Goal: Transaction & Acquisition: Purchase product/service

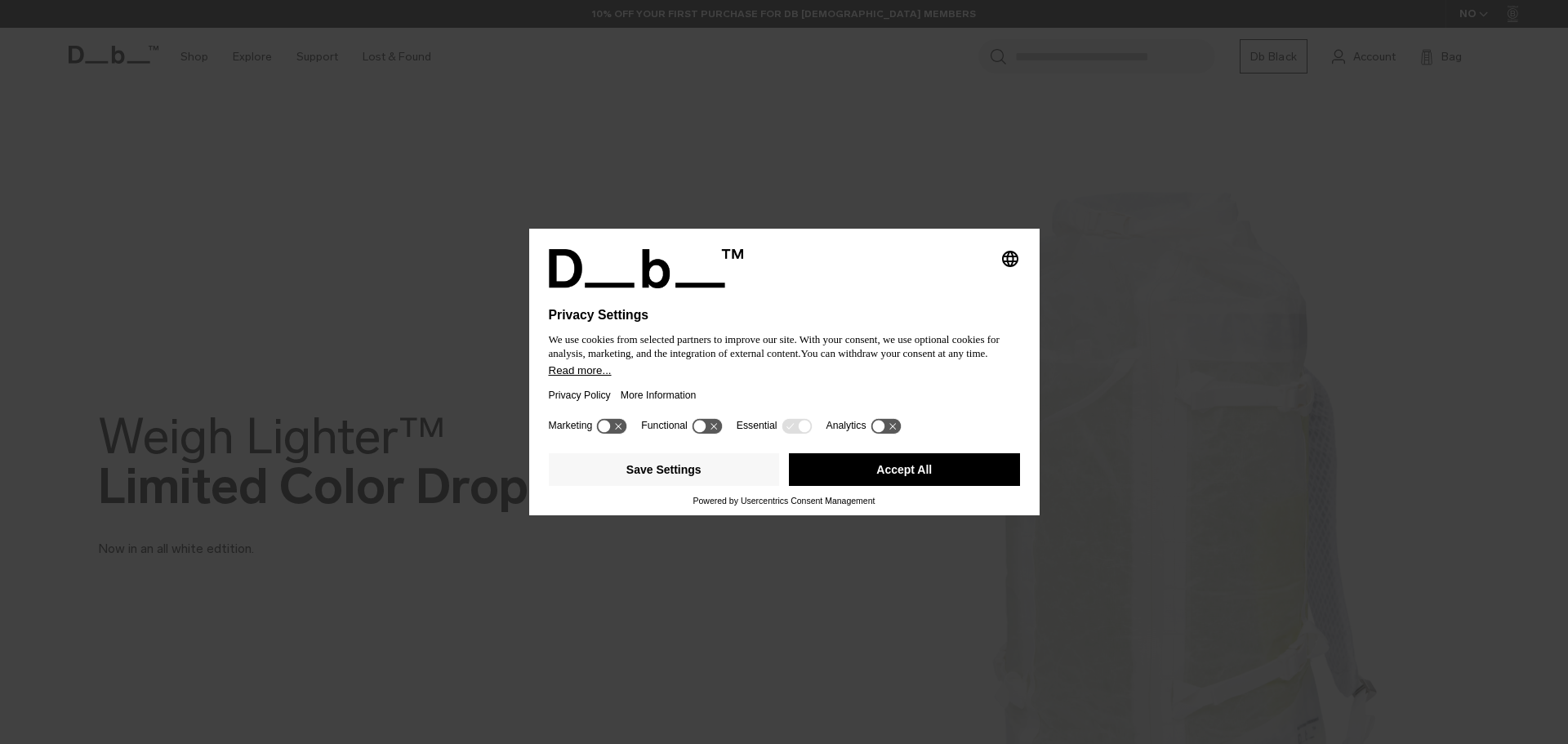
click at [928, 470] on button "Accept All" at bounding box center [904, 469] width 231 height 33
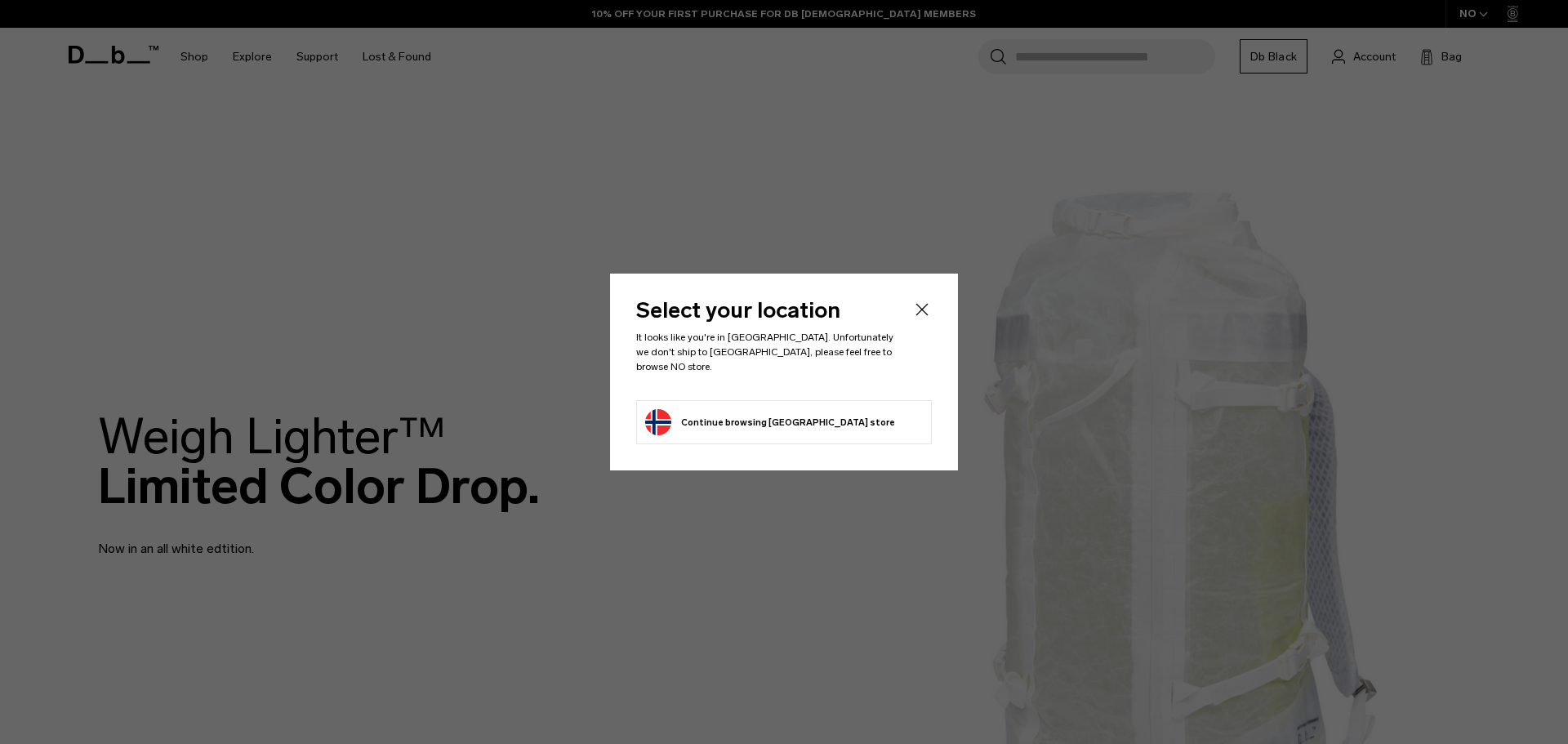
click at [917, 312] on icon "Close" at bounding box center [922, 309] width 20 height 20
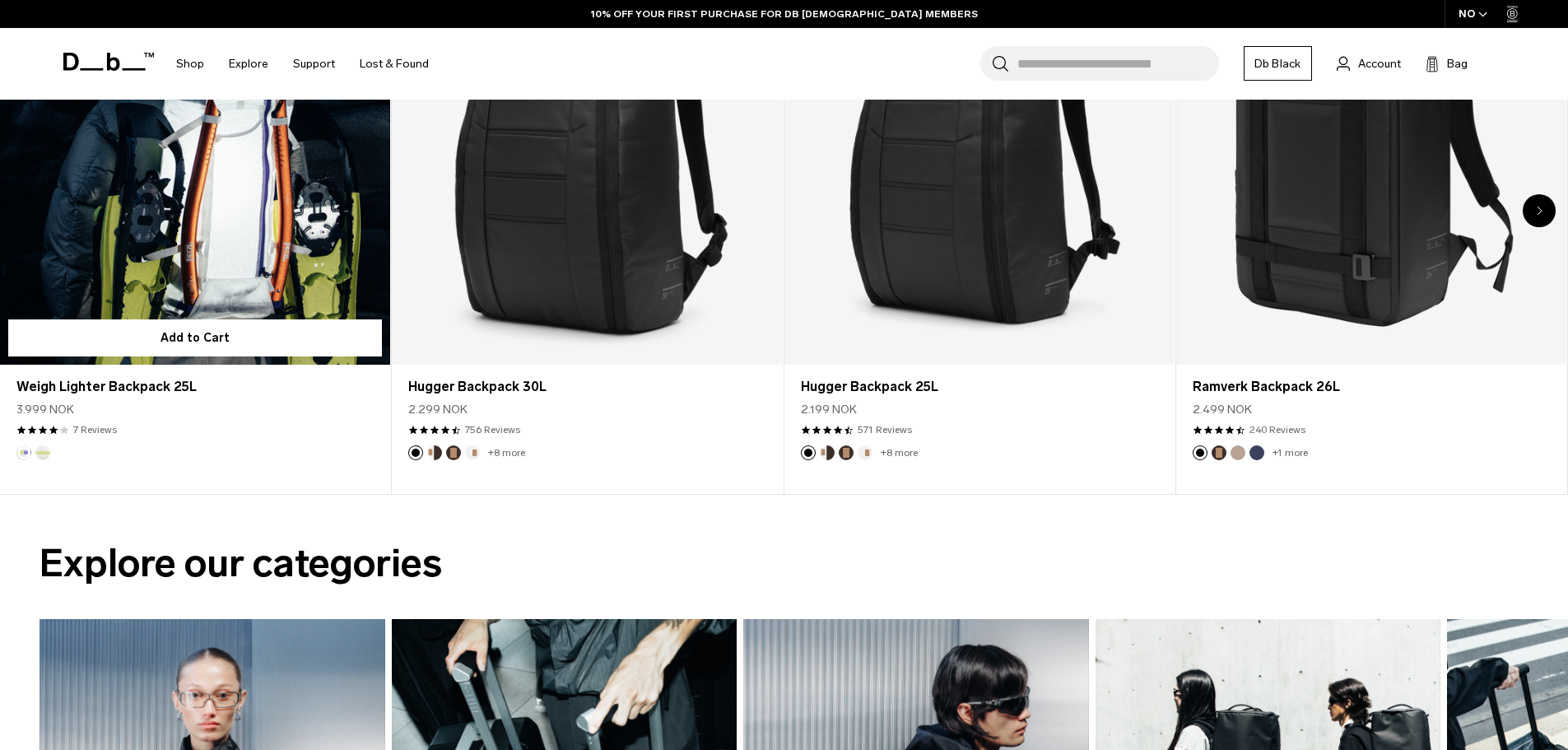
scroll to position [1070, 0]
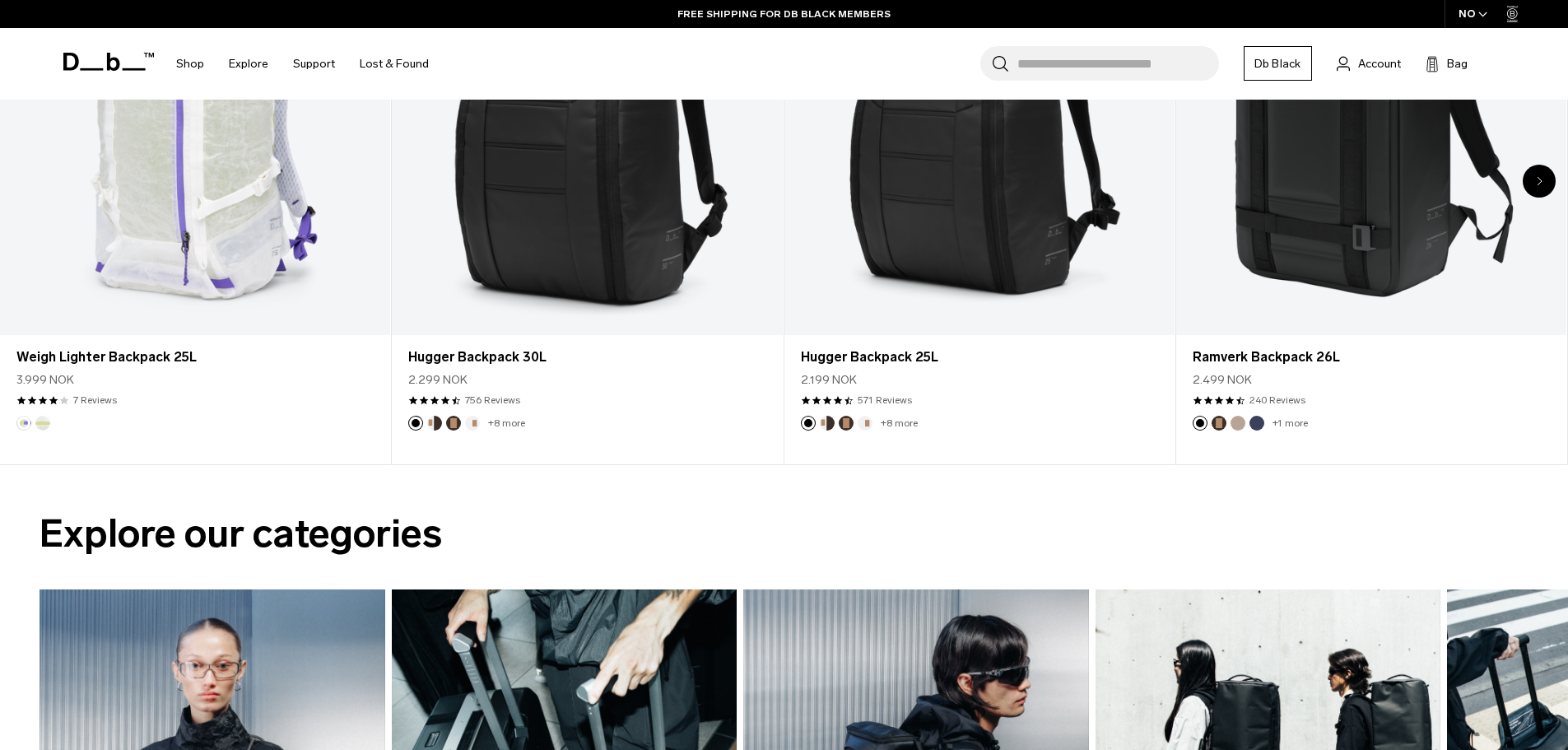
click at [1489, 12] on div "NO" at bounding box center [1473, 14] width 57 height 28
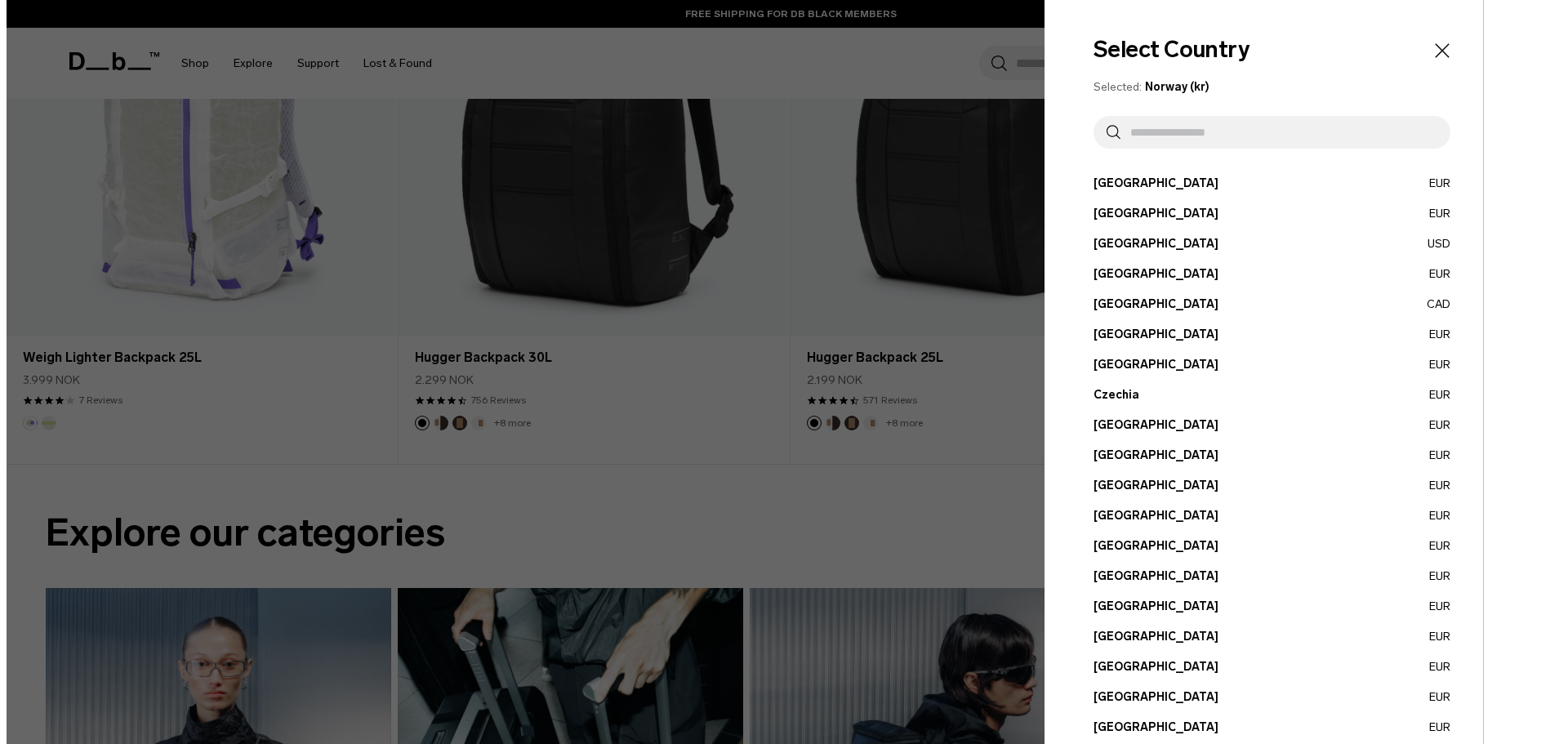
scroll to position [1070, 0]
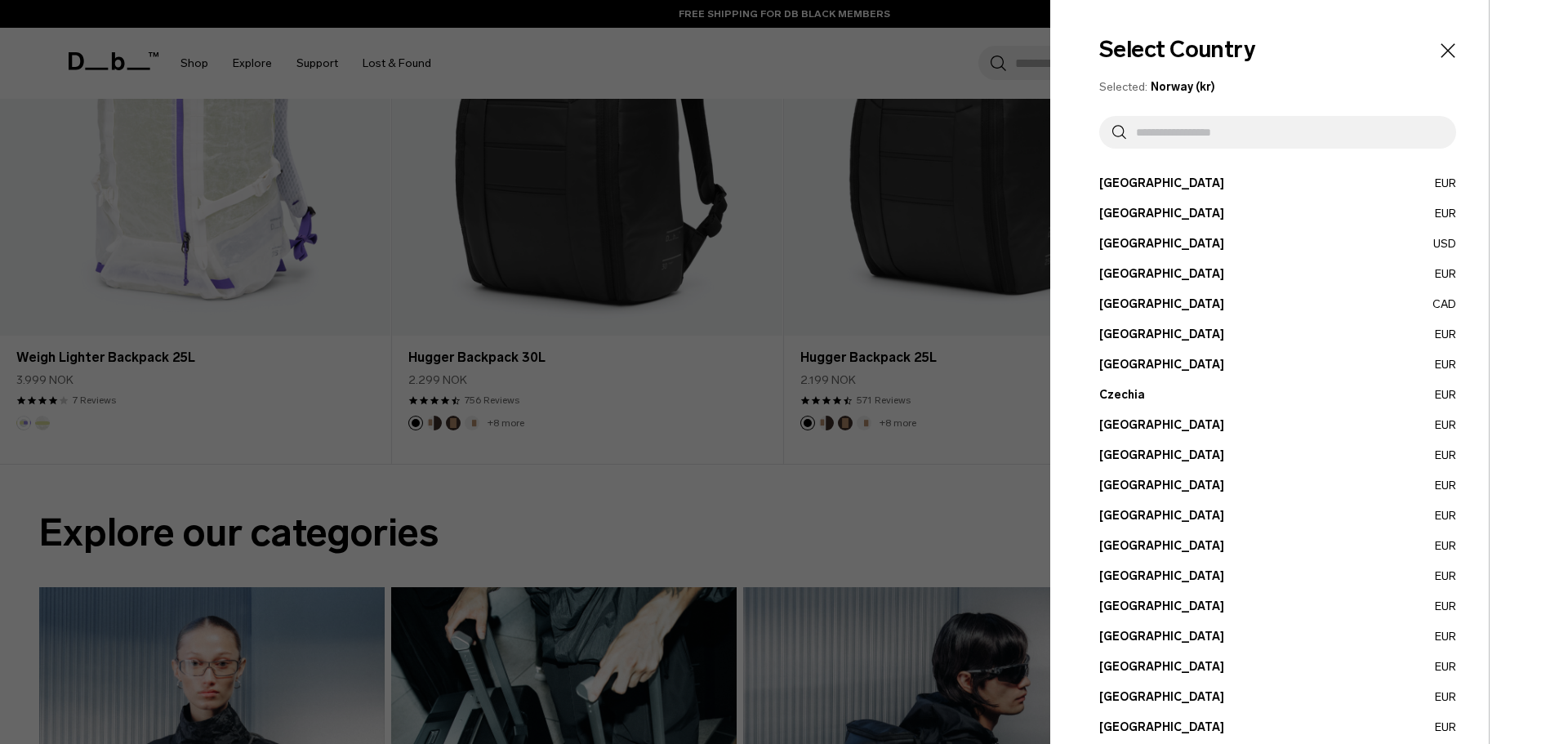
click at [1125, 186] on button "Austria EUR" at bounding box center [1278, 183] width 357 height 17
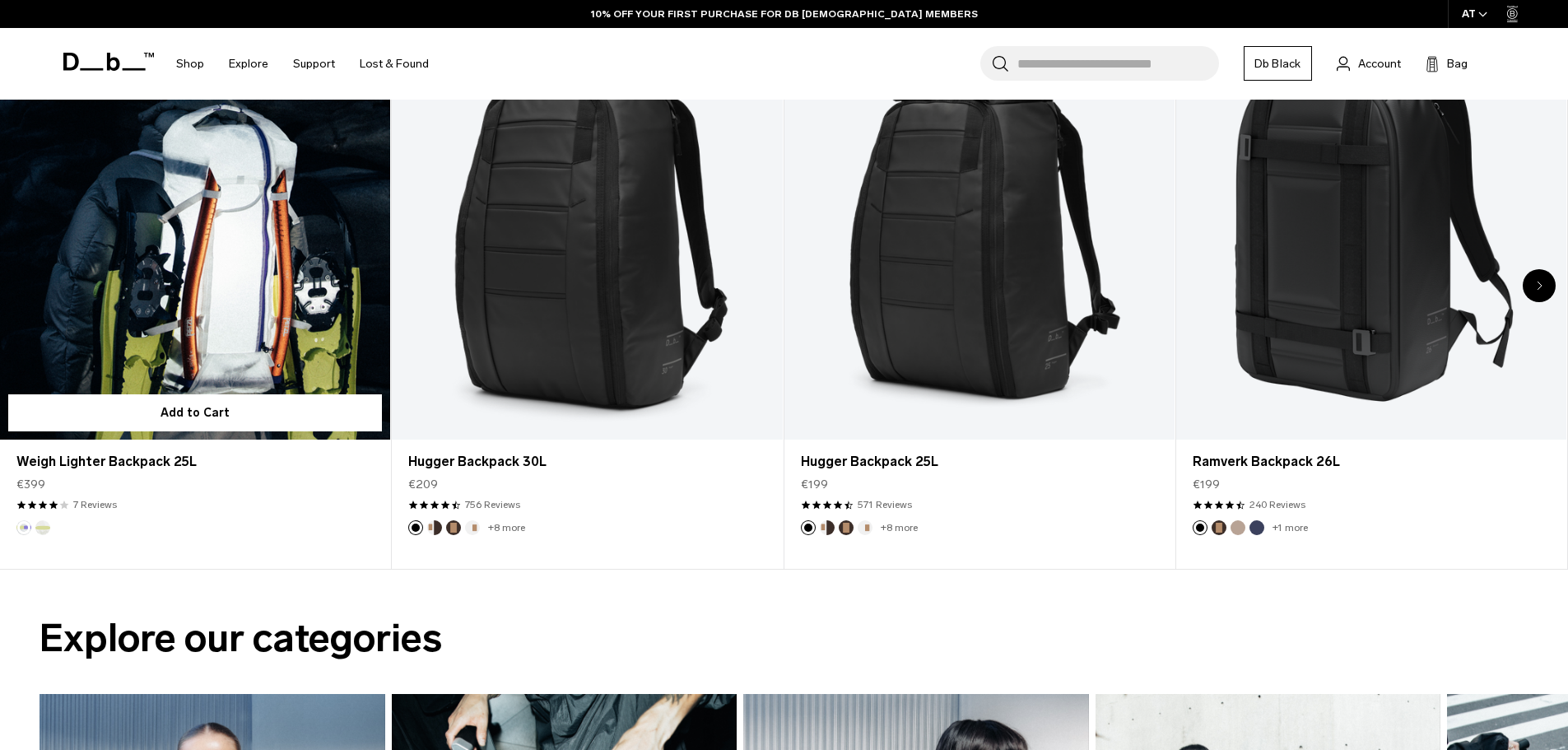
scroll to position [823, 0]
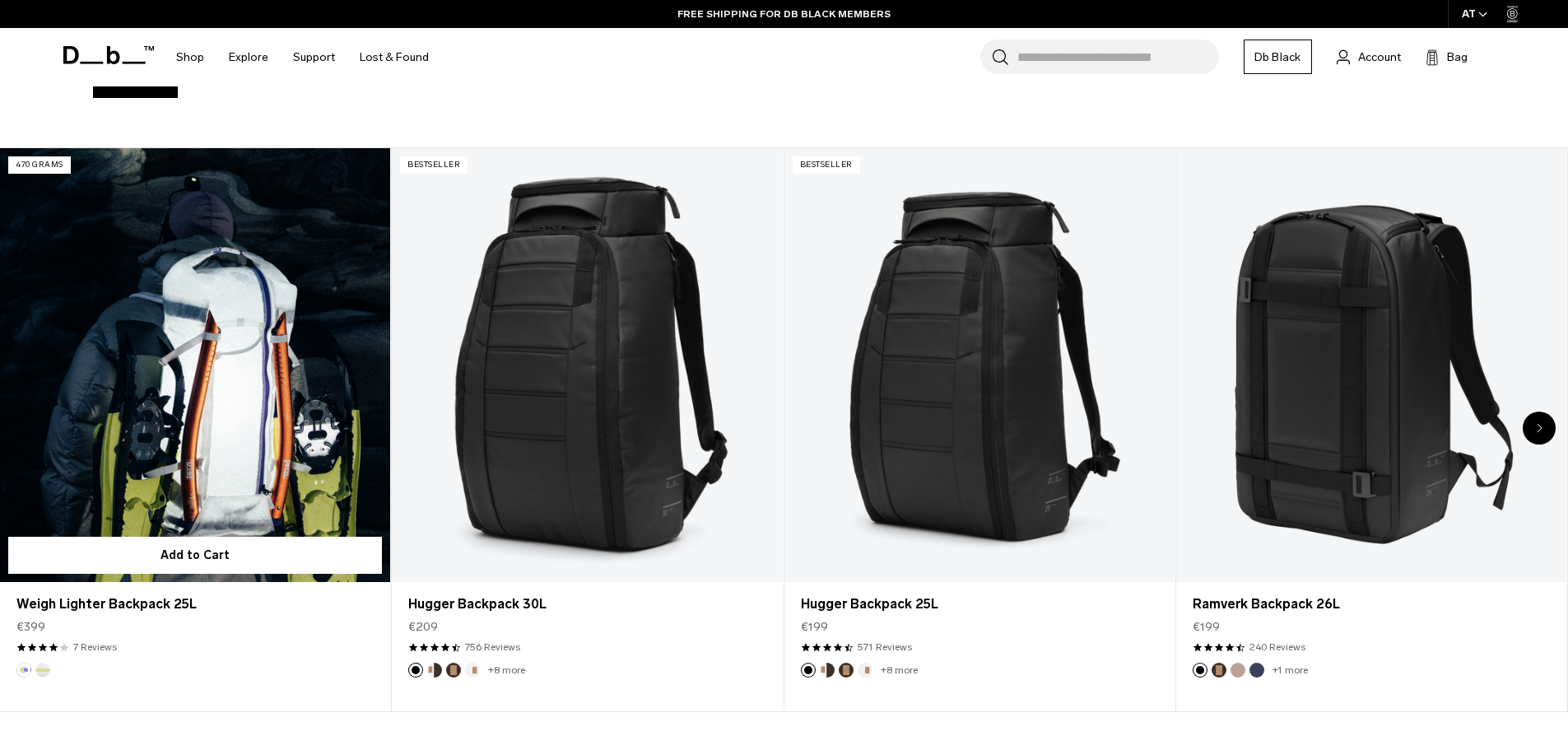
click at [288, 394] on link "Weigh Lighter Backpack 25L" at bounding box center [195, 365] width 390 height 434
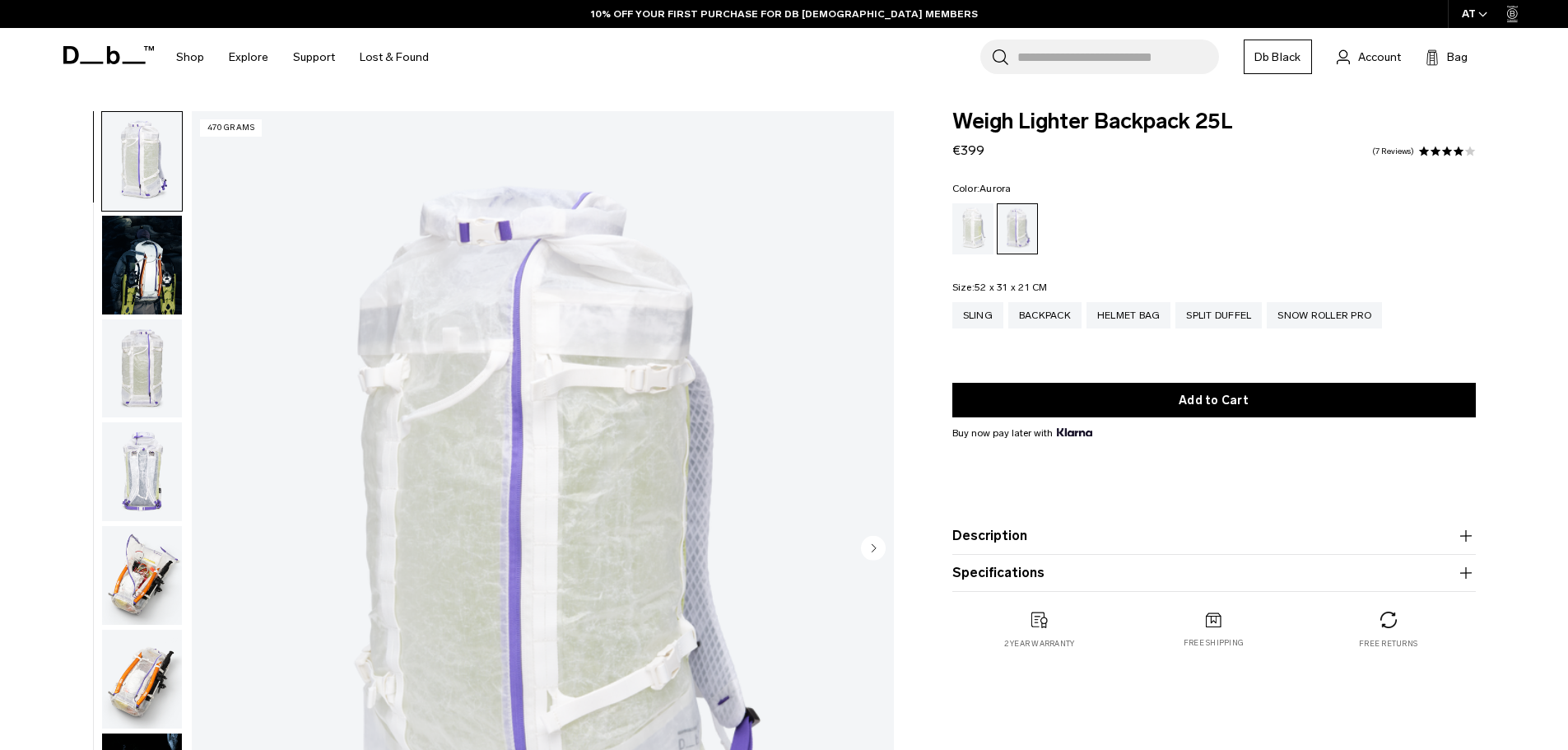
click at [139, 386] on img "button" at bounding box center [142, 368] width 80 height 98
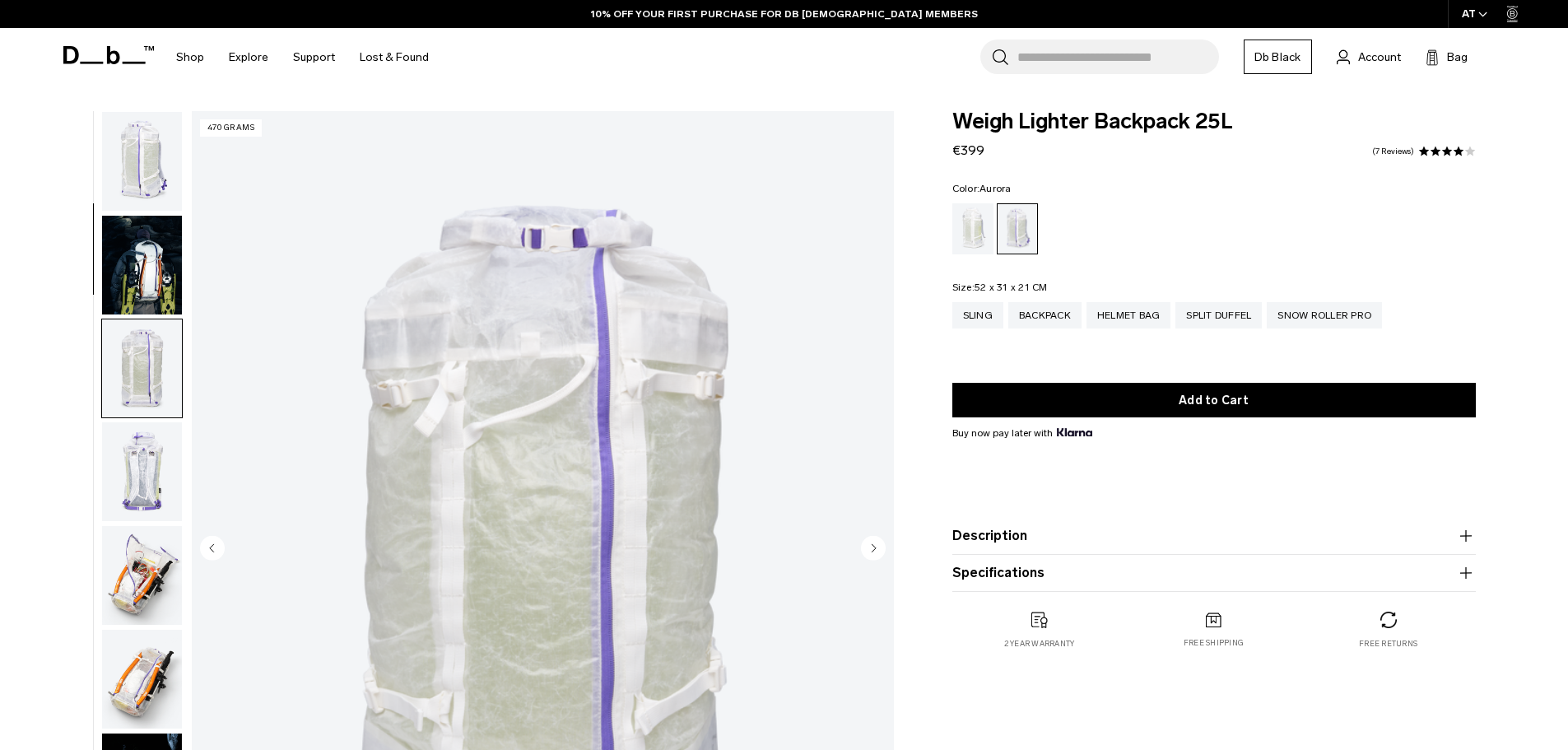
scroll to position [207, 0]
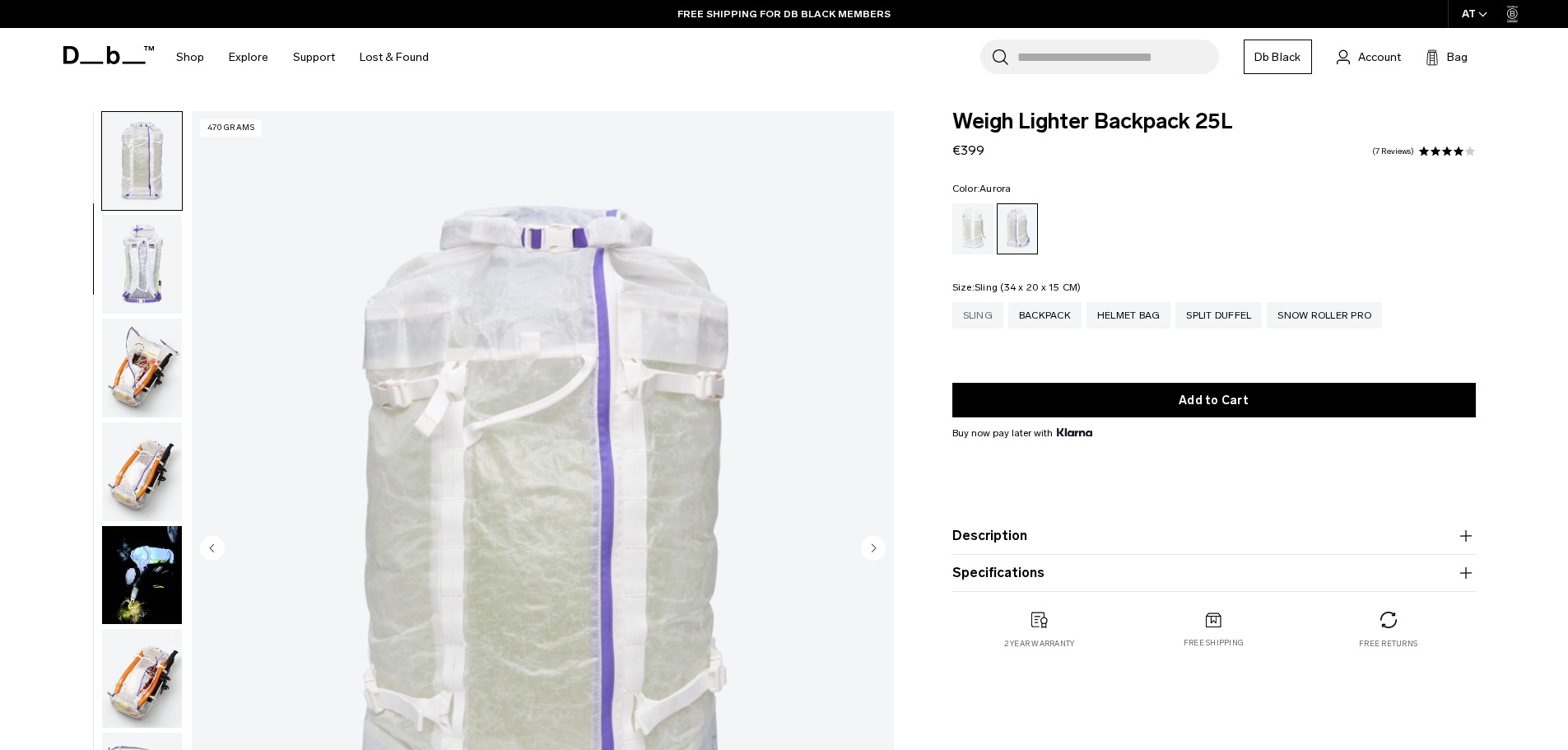
click at [987, 316] on div "Sling" at bounding box center [978, 315] width 51 height 26
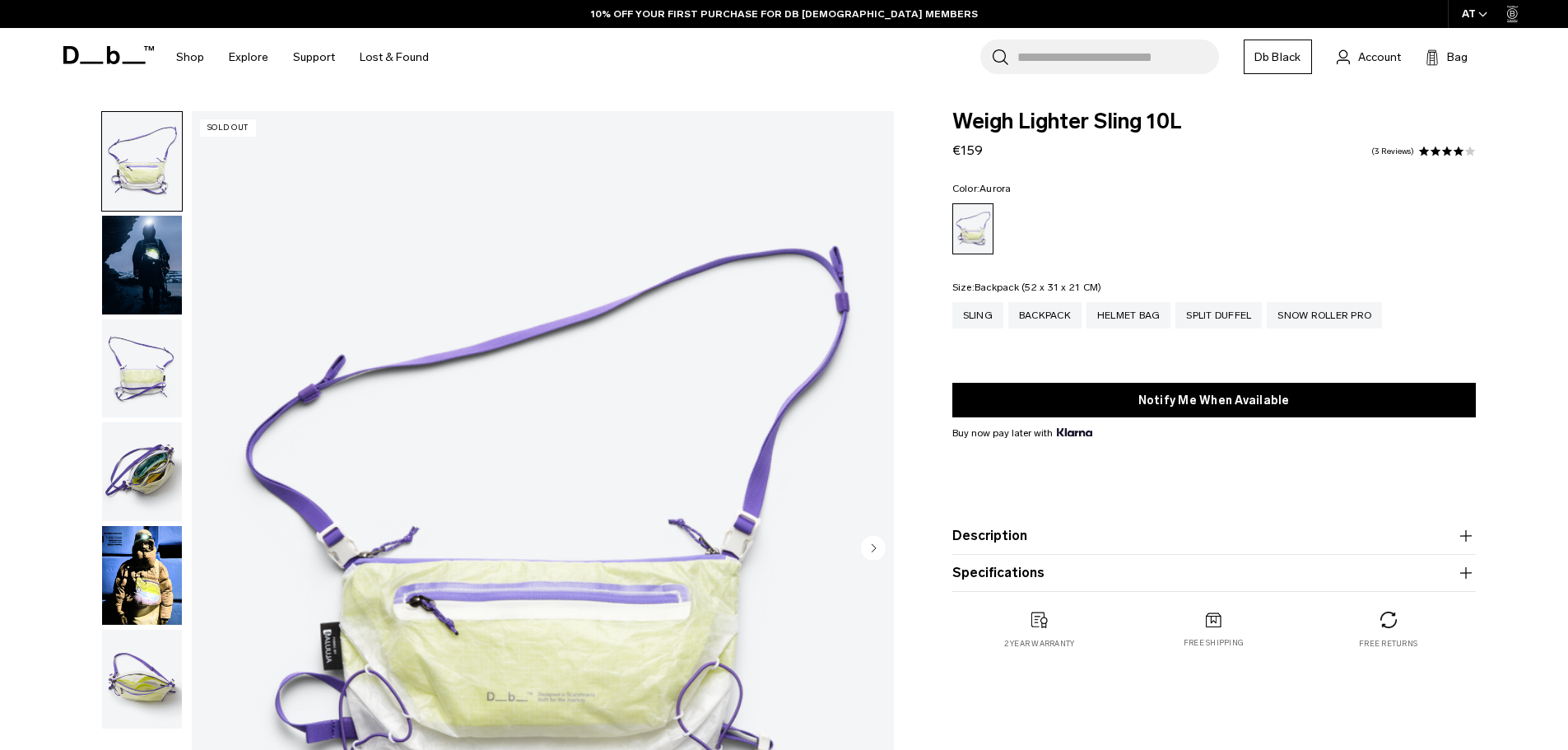
click at [1058, 313] on div "Backpack" at bounding box center [1045, 315] width 73 height 26
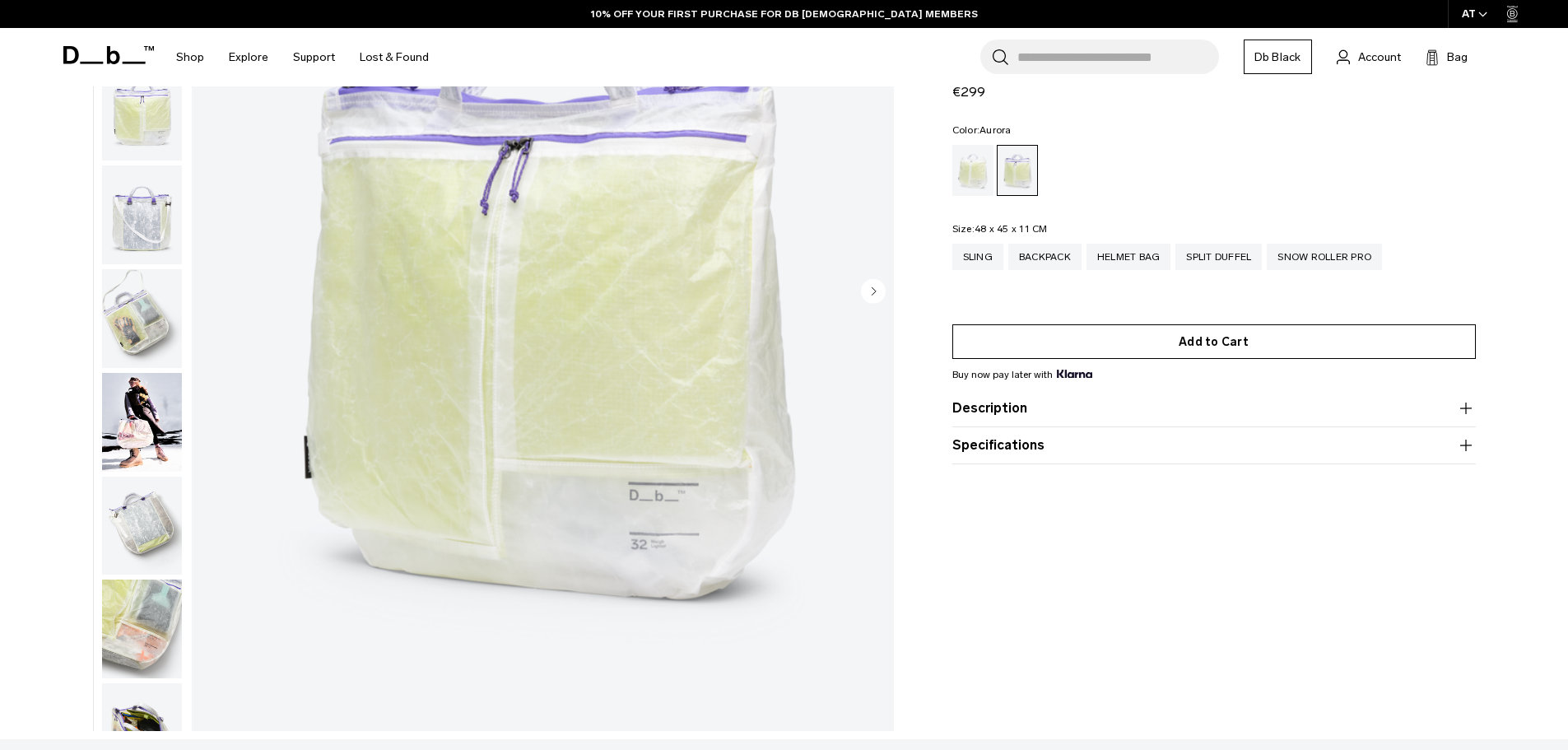
scroll to position [165, 0]
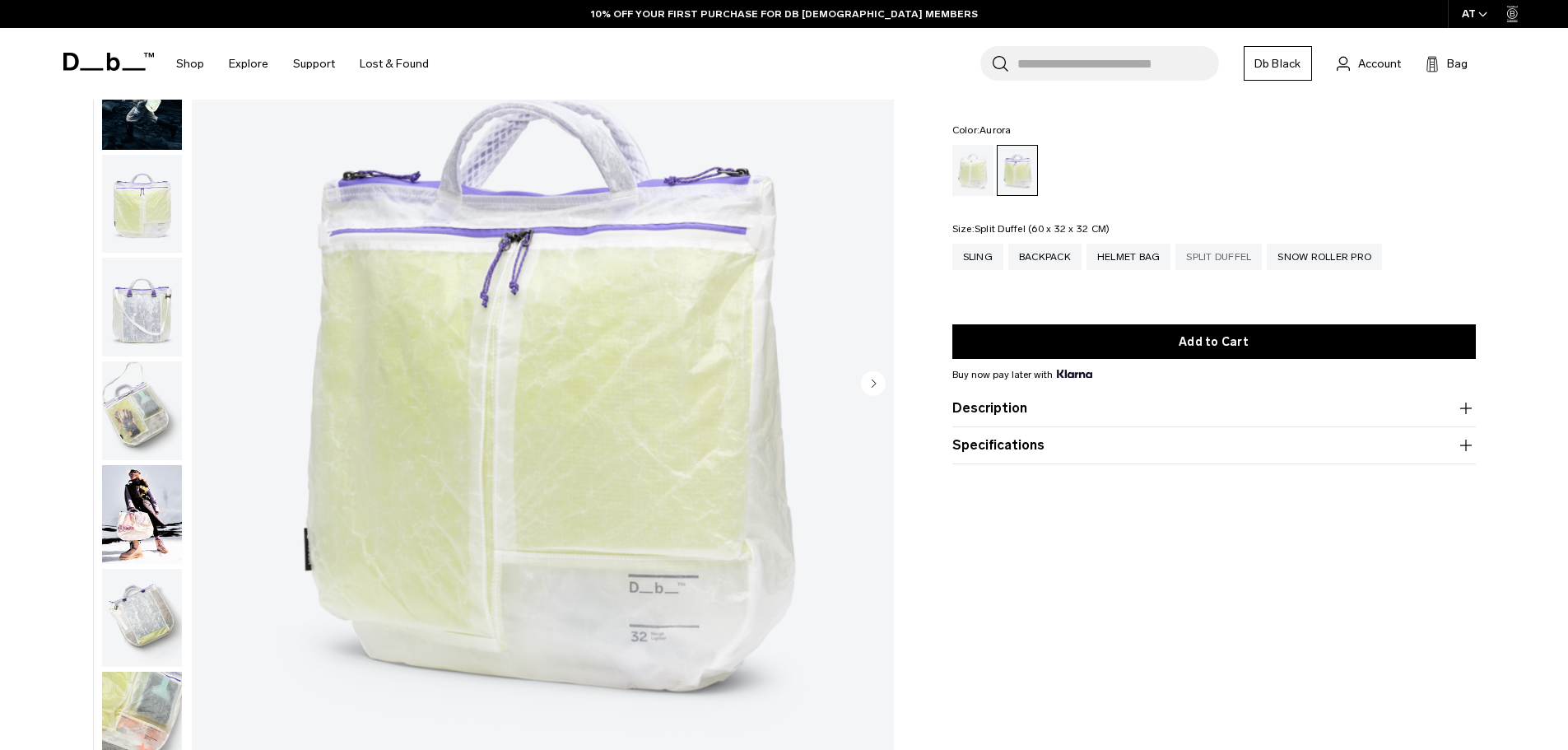
click at [1236, 263] on div "Split Duffel" at bounding box center [1219, 257] width 86 height 26
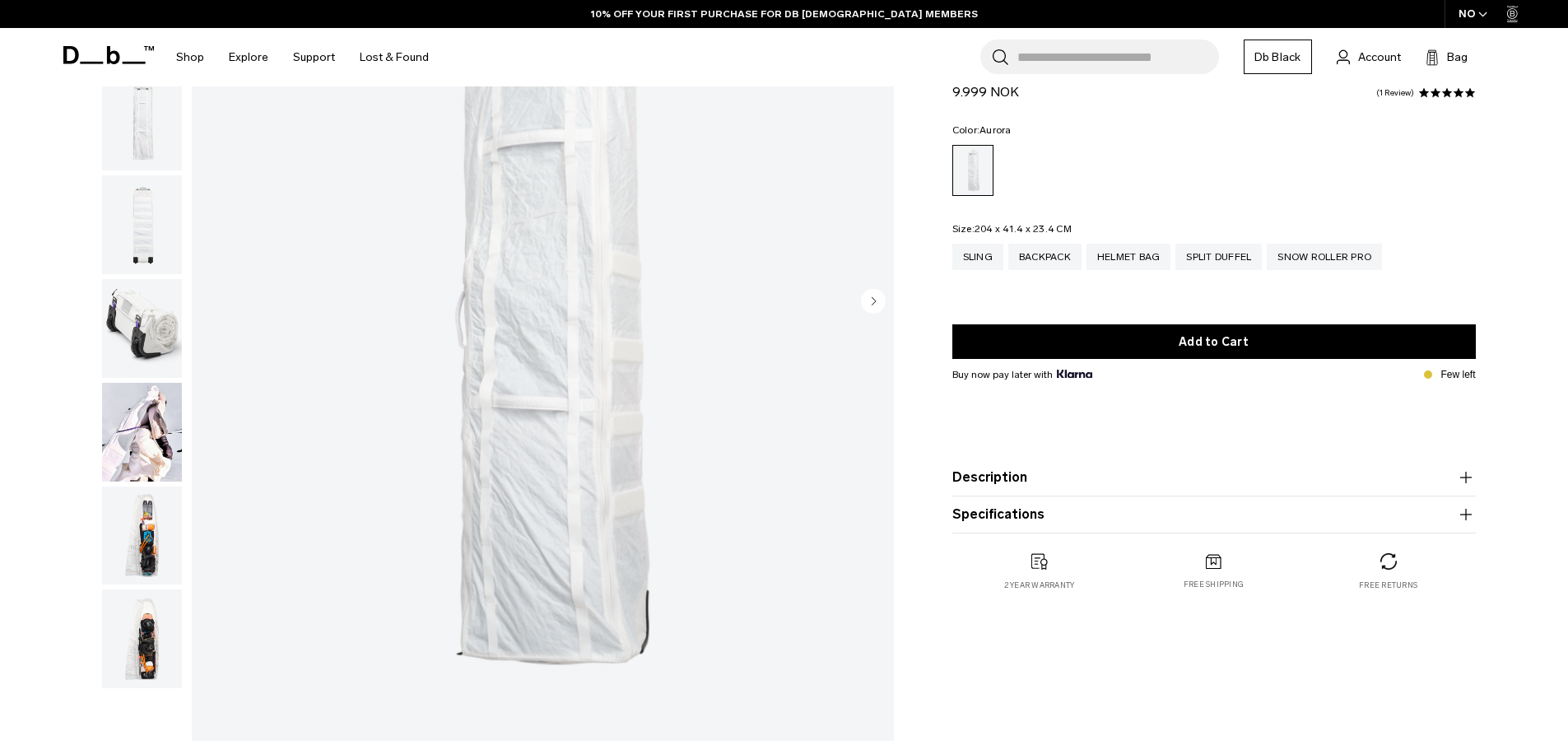
click at [158, 321] on img "button" at bounding box center [142, 328] width 80 height 98
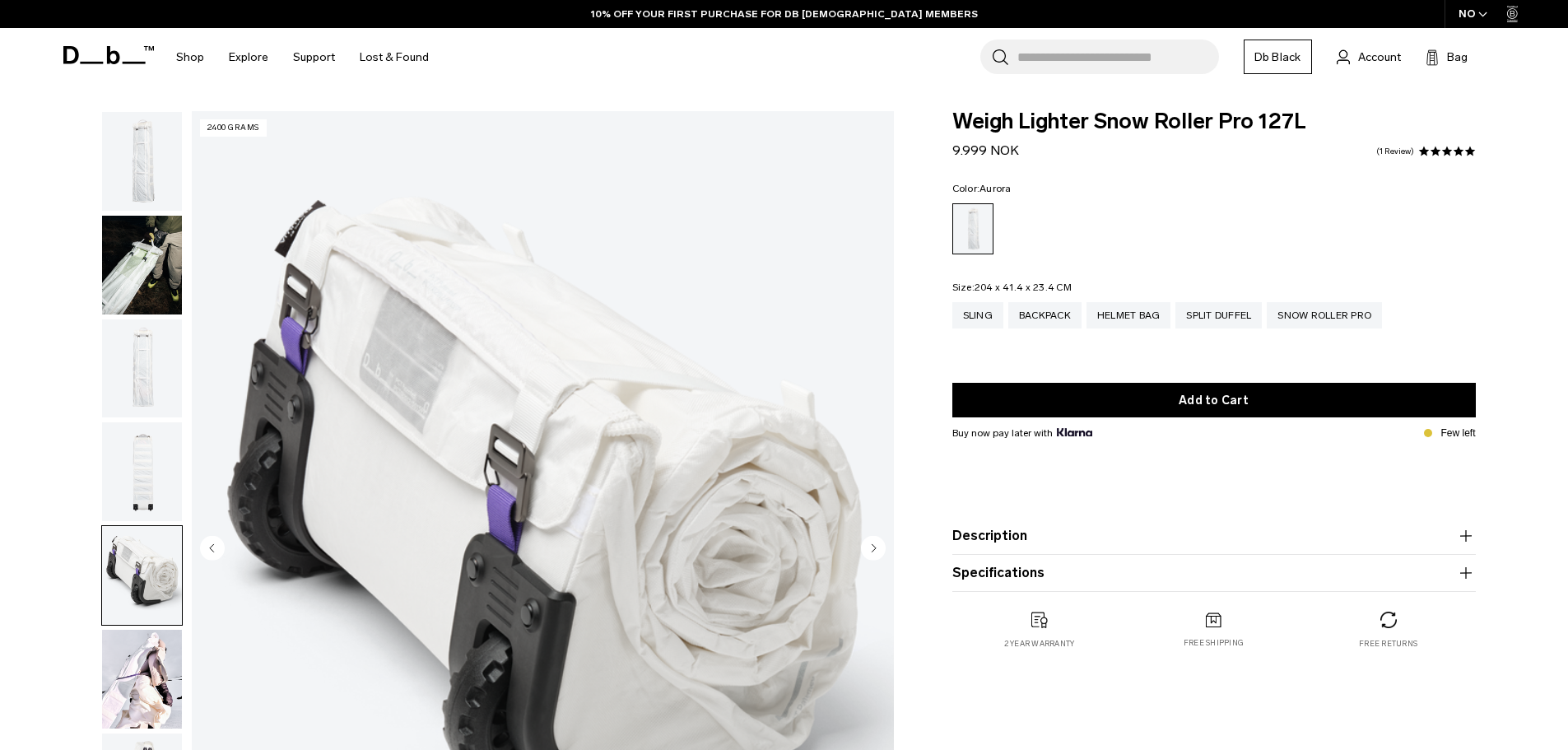
click at [131, 274] on img "button" at bounding box center [142, 264] width 80 height 98
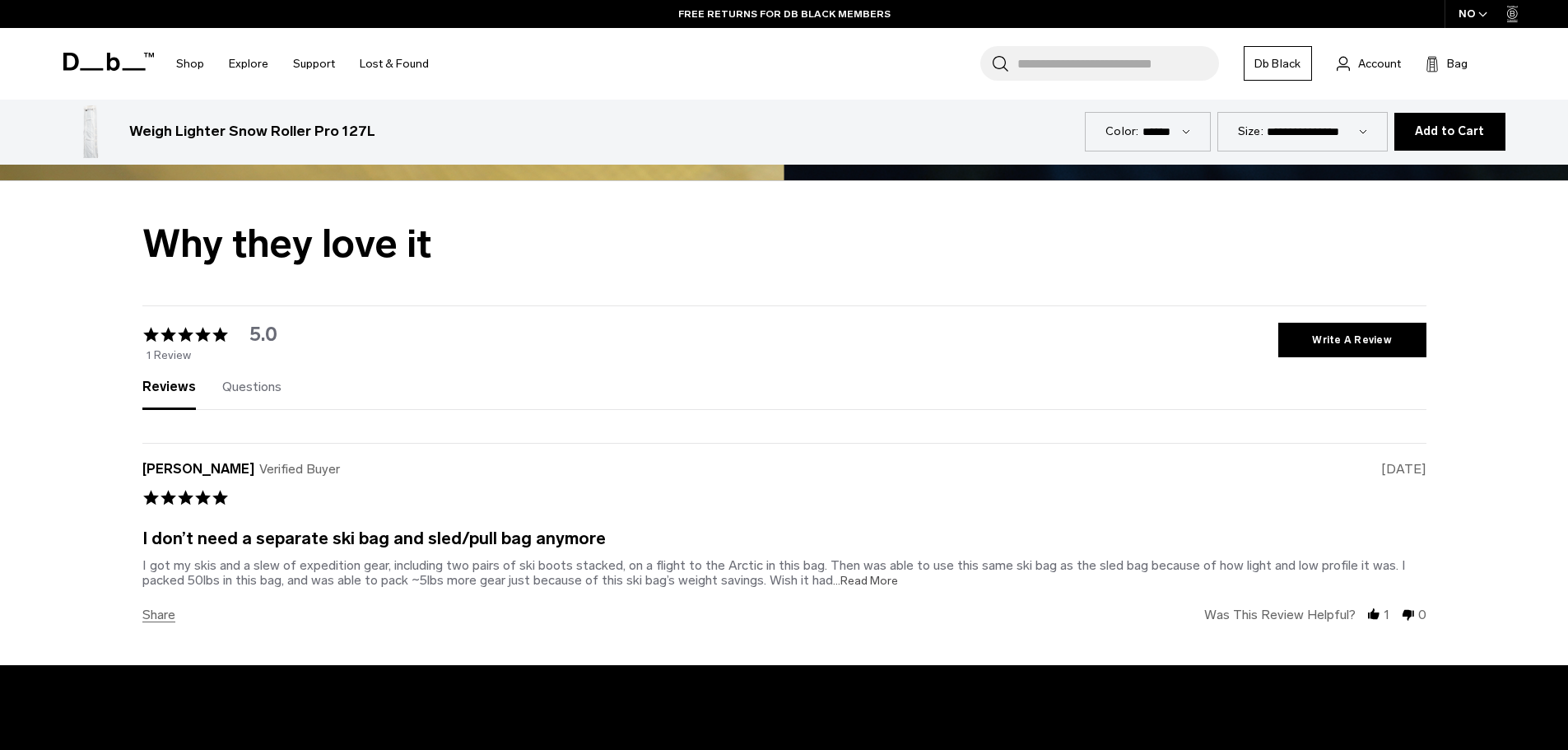
scroll to position [3292, 0]
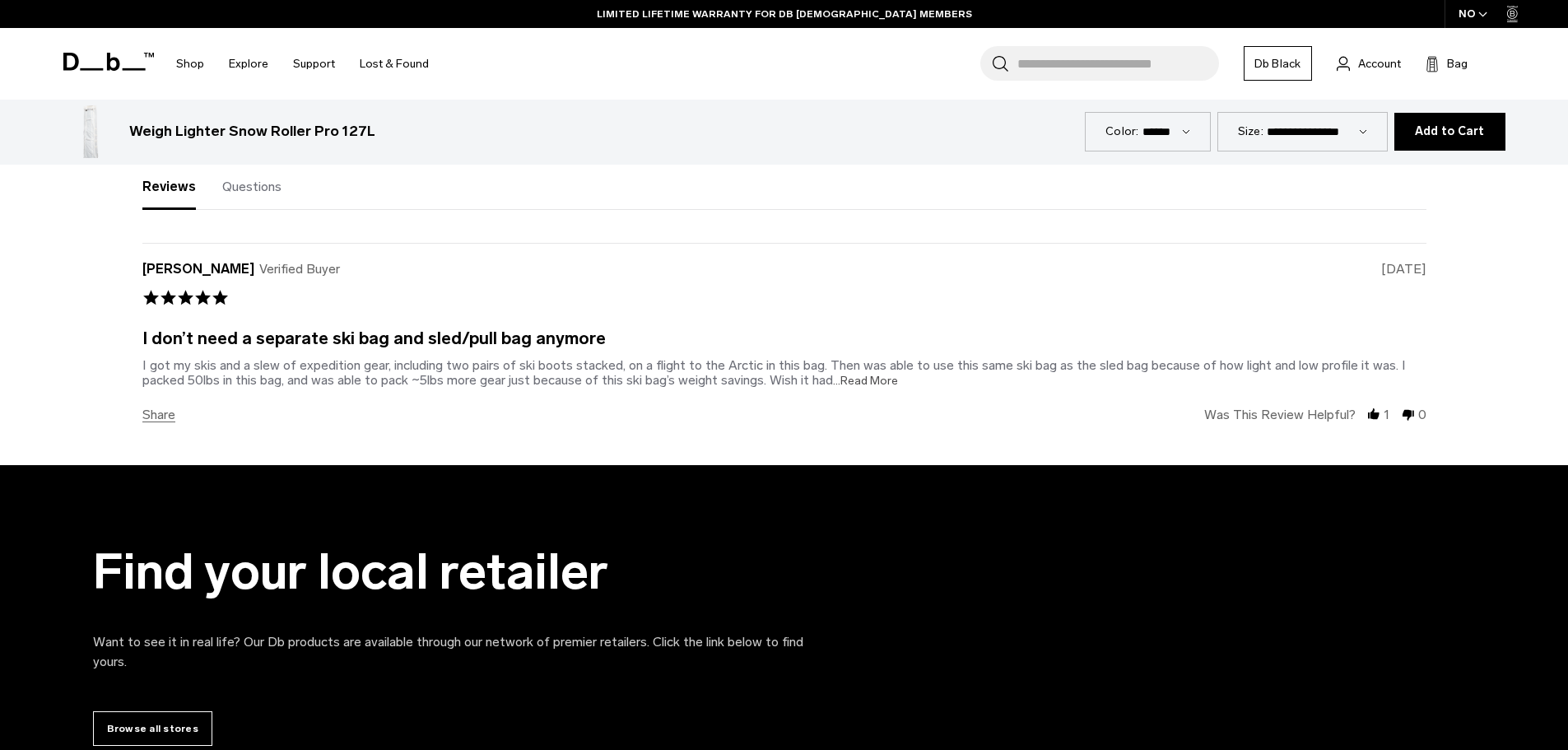
scroll to position [165, 0]
